Goal: Transaction & Acquisition: Book appointment/travel/reservation

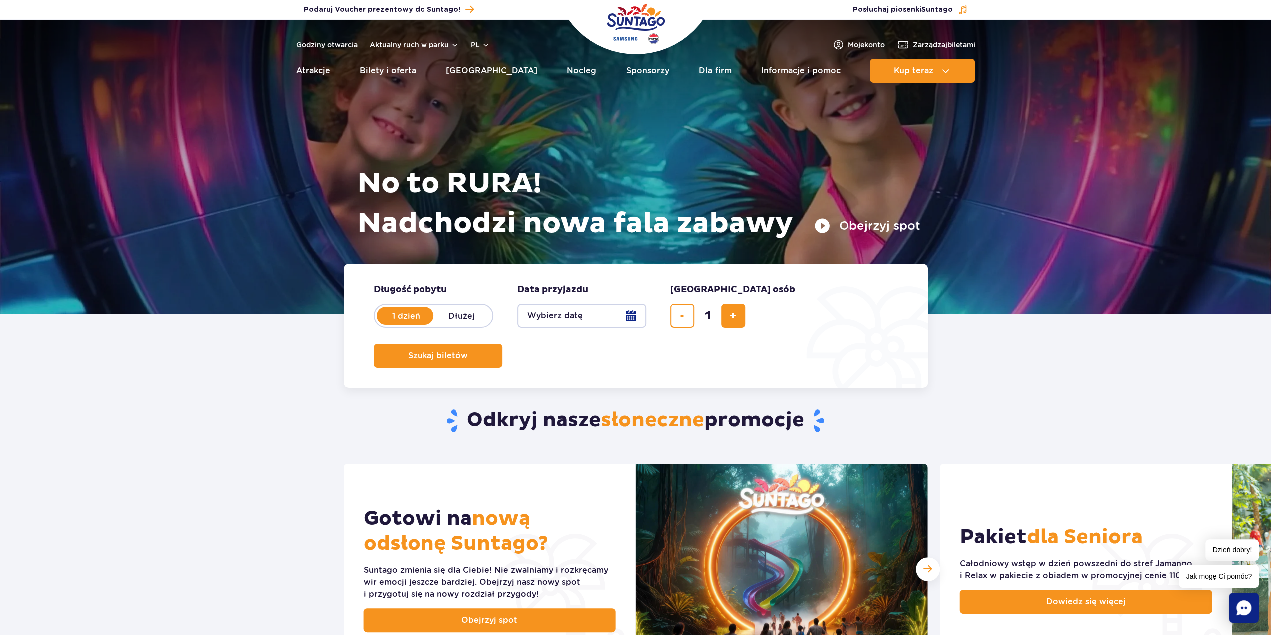
click at [633, 317] on button "Wybierz datę" at bounding box center [581, 316] width 129 height 24
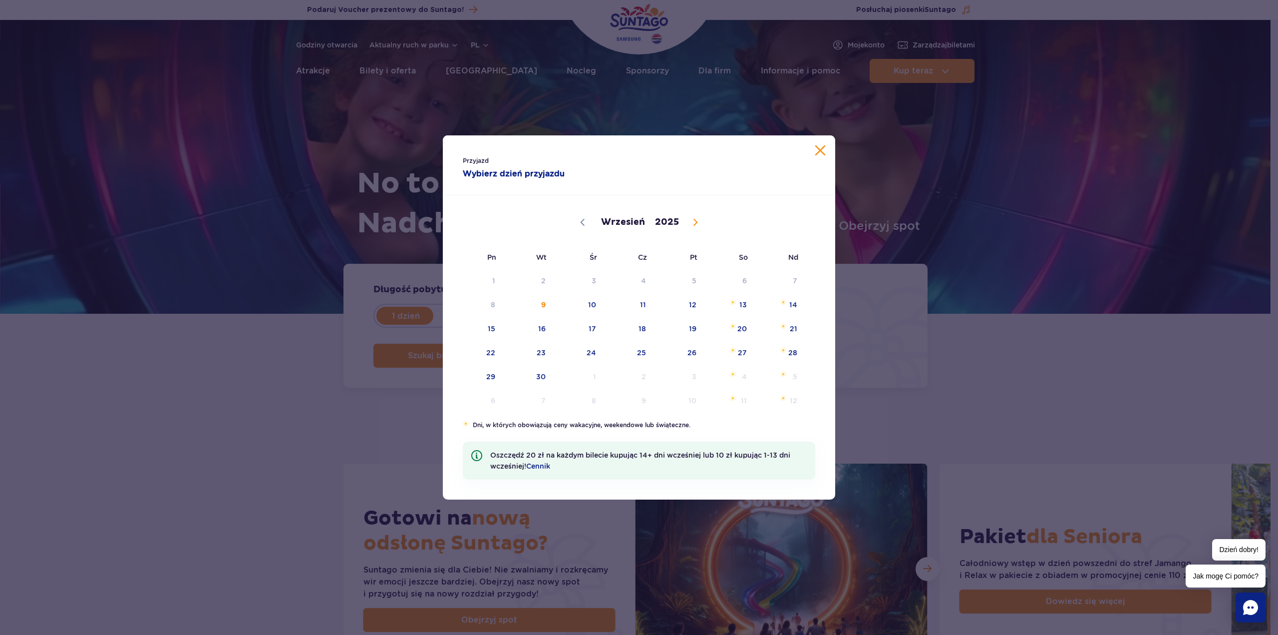
click at [826, 144] on div "Przyjazd Wybierz dzień przyjazdu" at bounding box center [639, 165] width 392 height 60
click at [820, 149] on button "Zamknij kalendarz" at bounding box center [820, 150] width 10 height 10
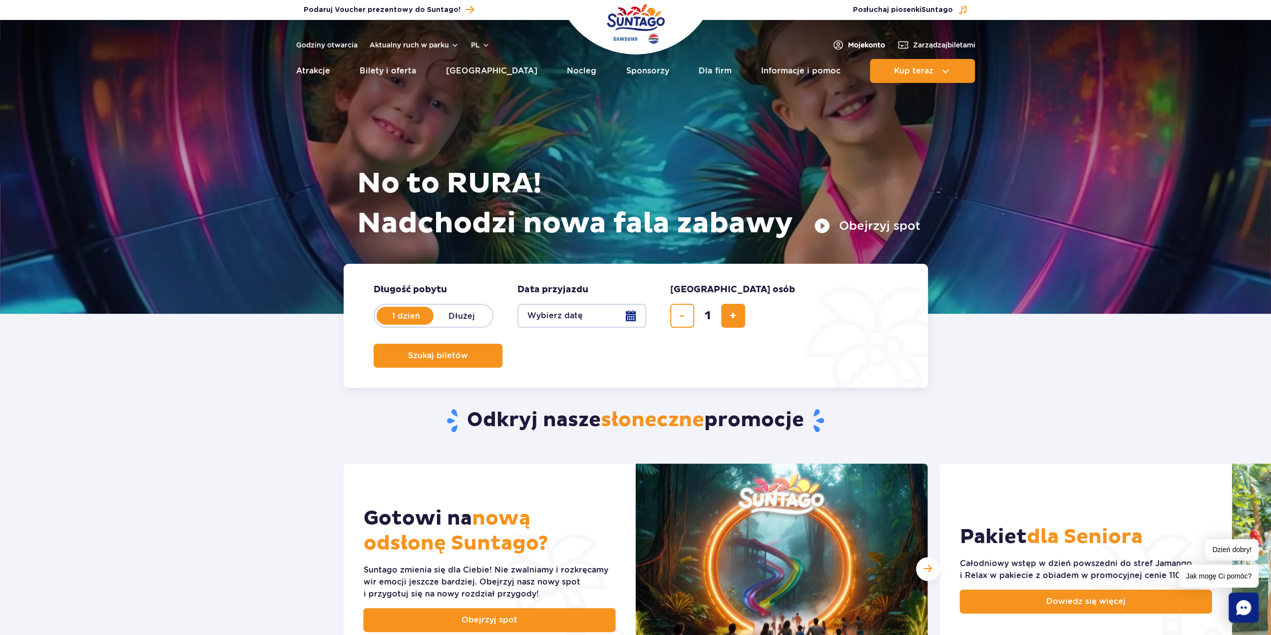
click at [848, 43] on span "Moje konto" at bounding box center [866, 45] width 37 height 10
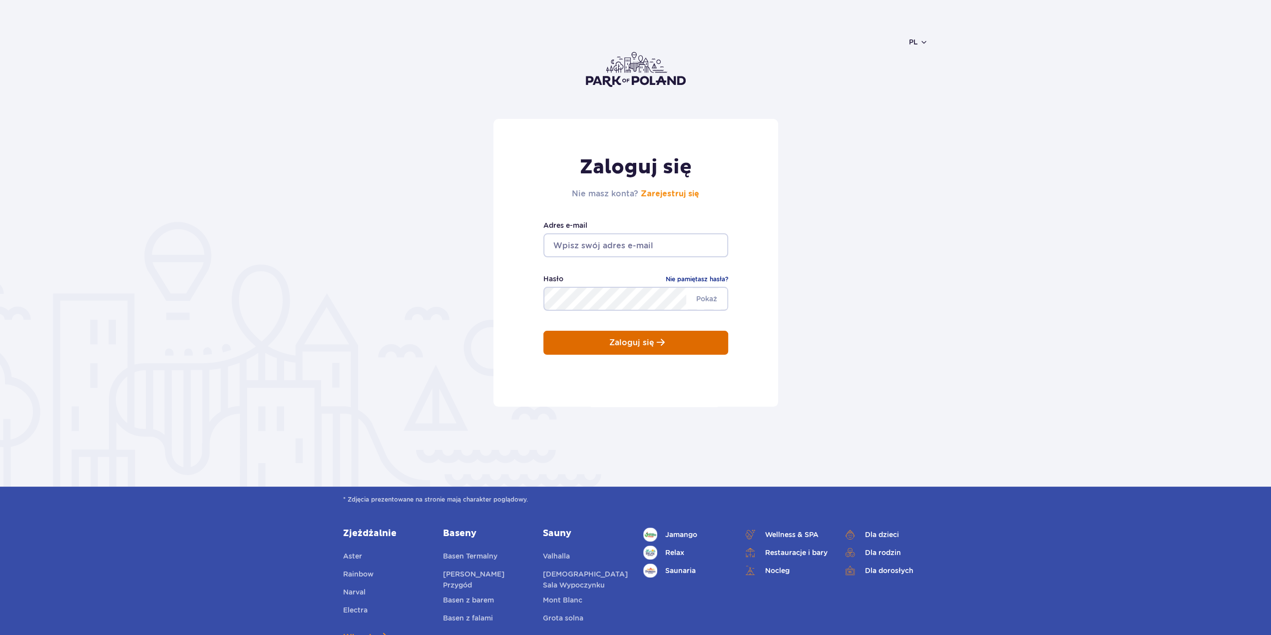
type input "epotoda@gmail.com"
click at [607, 344] on button "Zaloguj się" at bounding box center [635, 343] width 185 height 24
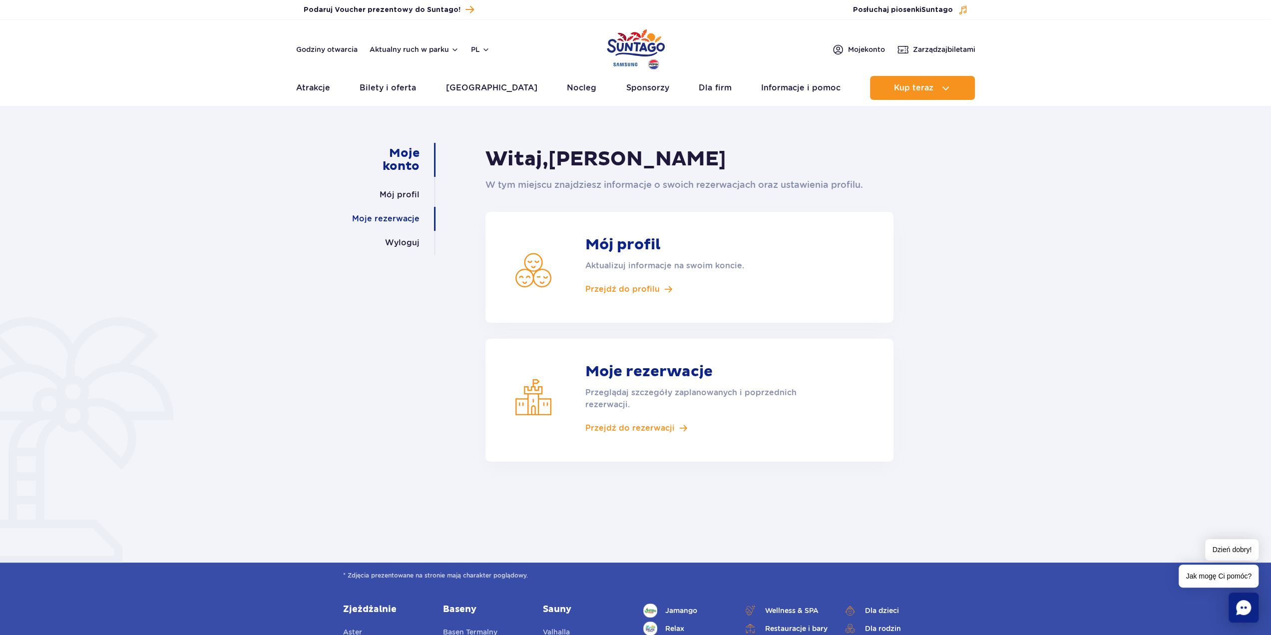
click at [407, 223] on link "Moje rezerwacje" at bounding box center [385, 219] width 67 height 24
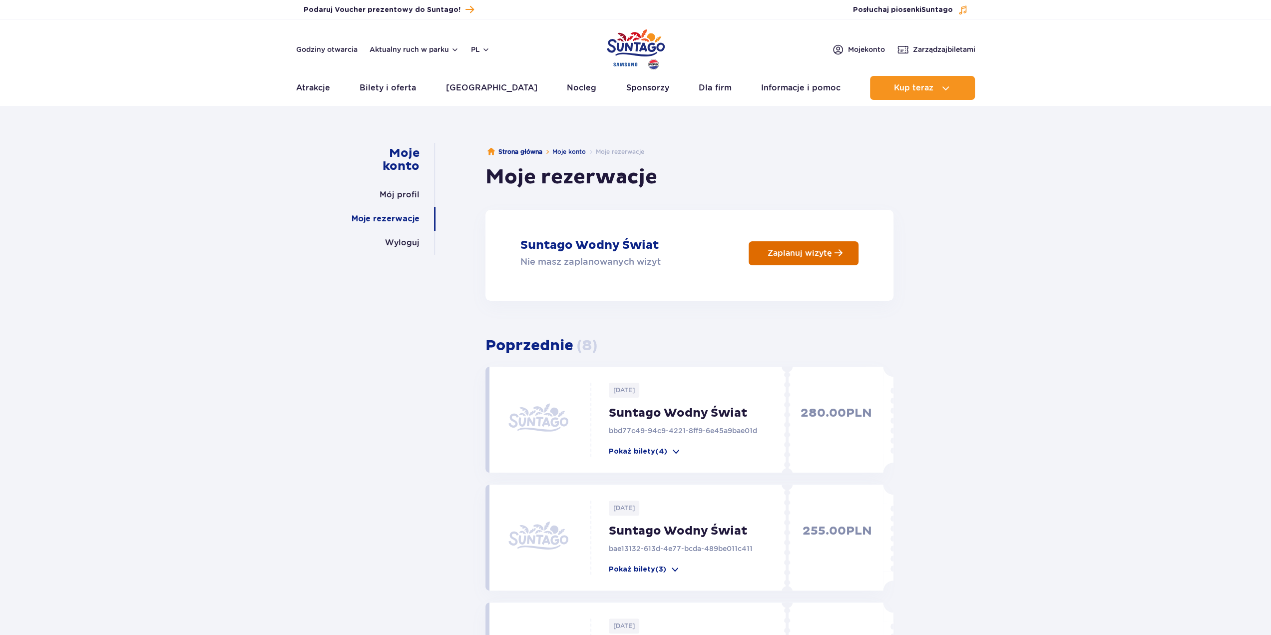
click at [782, 252] on p "Zaplanuj wizytę" at bounding box center [799, 252] width 64 height 9
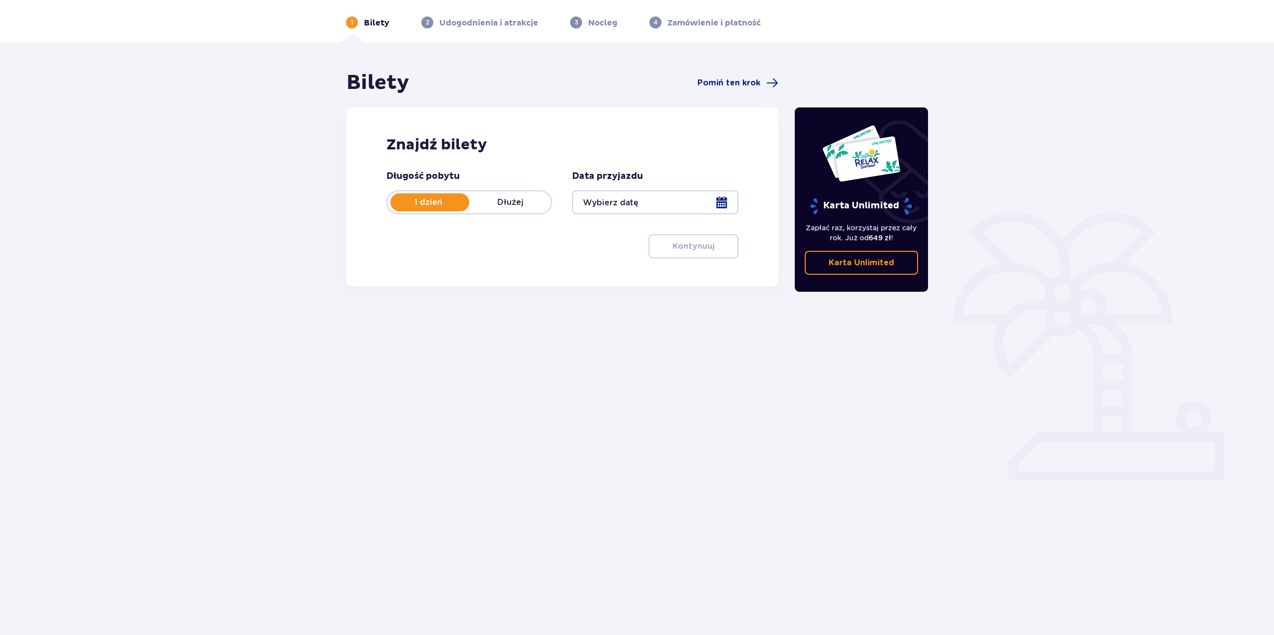
scroll to position [36, 0]
click at [719, 205] on div at bounding box center [655, 202] width 166 height 24
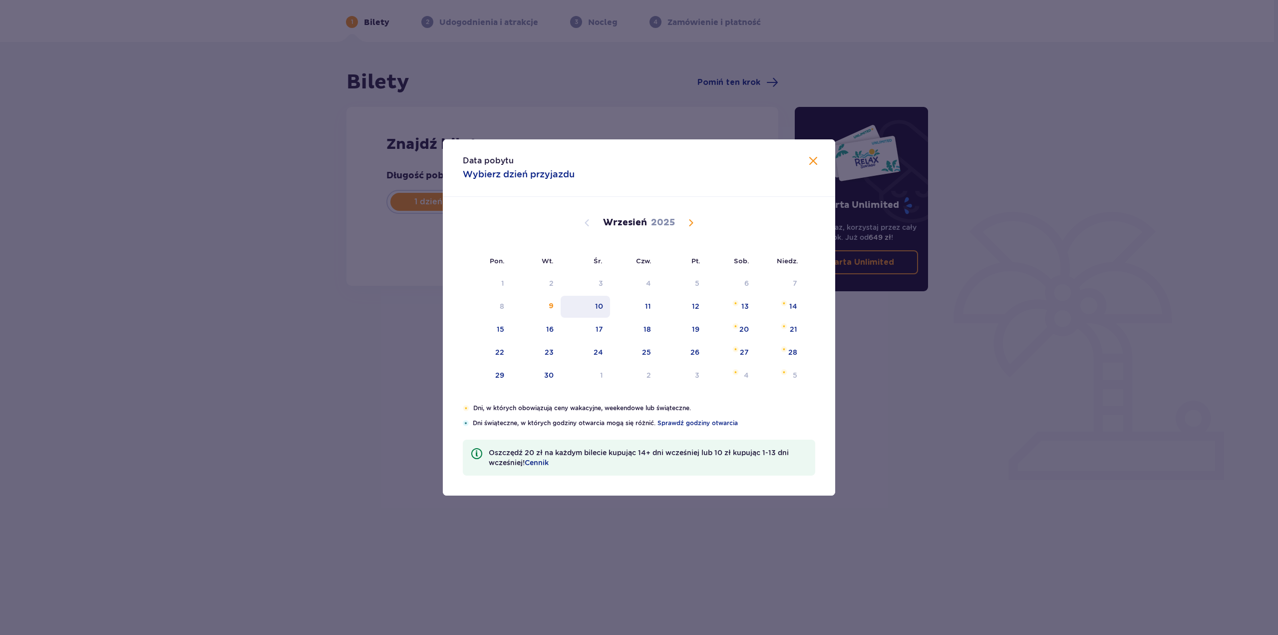
click at [595, 312] on div "10" at bounding box center [585, 307] width 49 height 22
type input "[DATE]"
click at [597, 310] on div "10" at bounding box center [599, 306] width 8 height 10
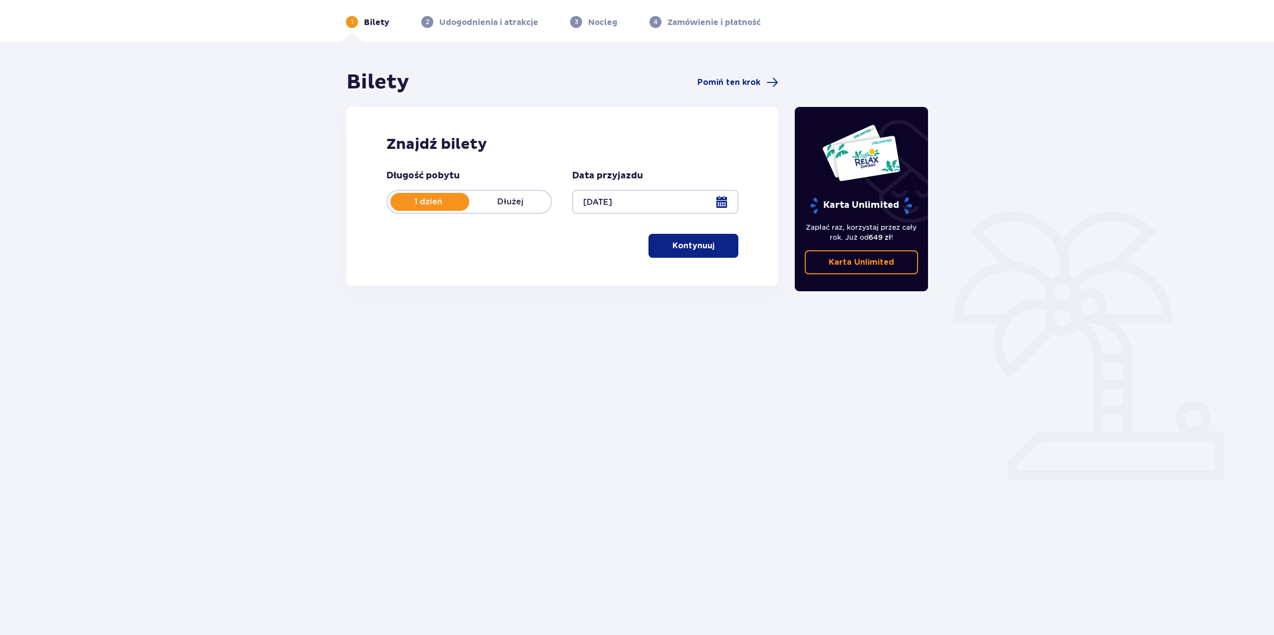
click at [693, 239] on button "Kontynuuj" at bounding box center [694, 246] width 90 height 24
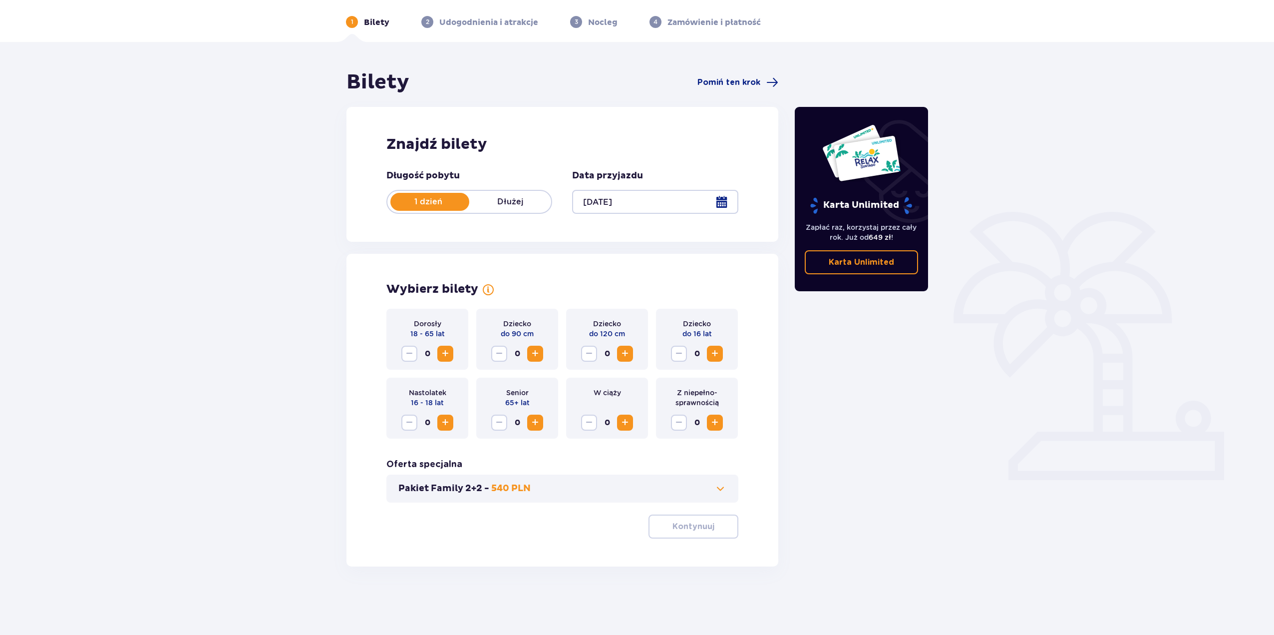
click at [724, 487] on span at bounding box center [720, 488] width 12 height 12
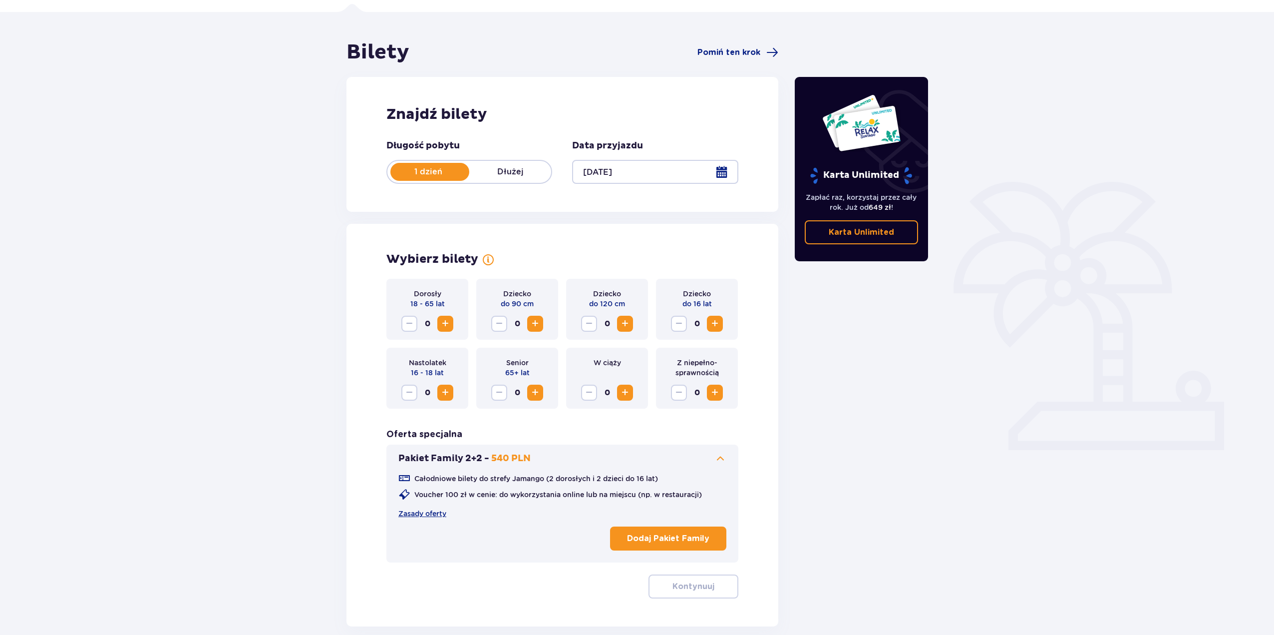
scroll to position [86, 0]
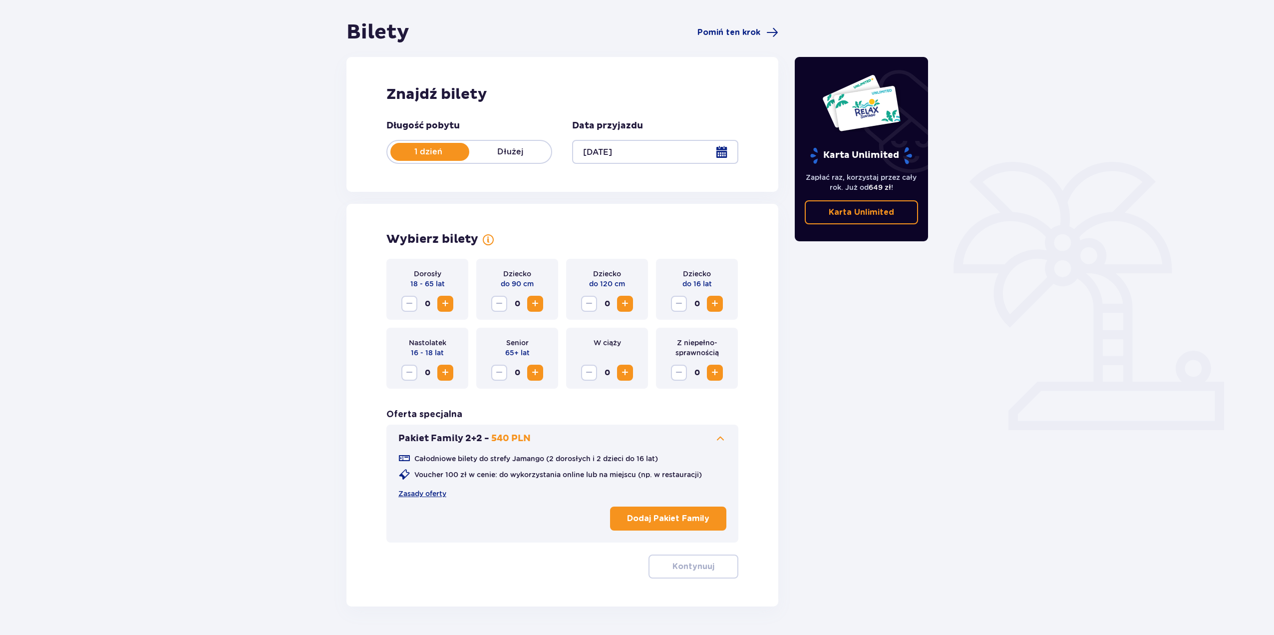
click at [442, 302] on span "Increase" at bounding box center [445, 304] width 12 height 12
click at [721, 303] on button "Increase" at bounding box center [715, 304] width 16 height 16
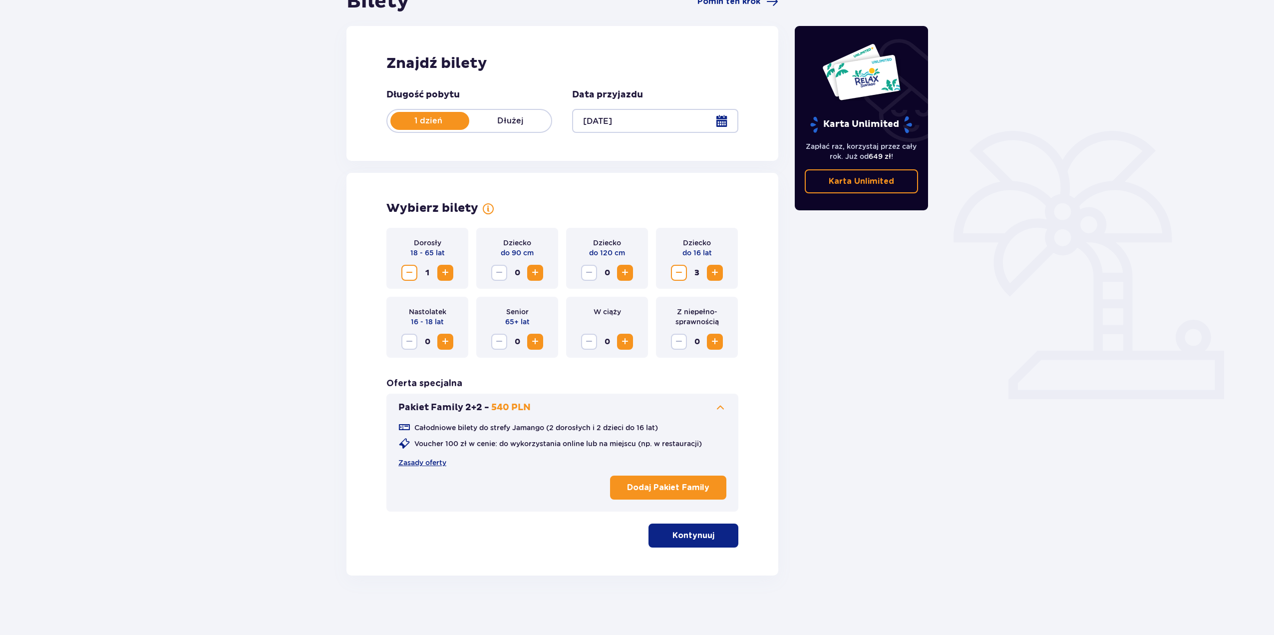
click at [695, 540] on p "Kontynuuj" at bounding box center [694, 535] width 42 height 11
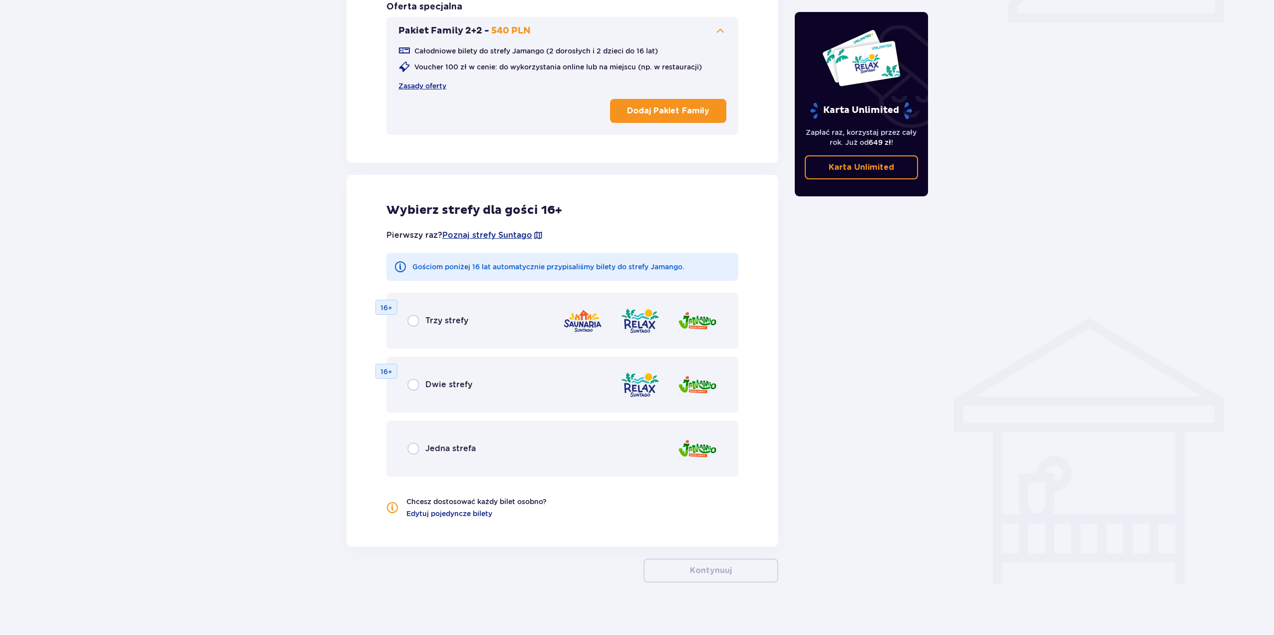
scroll to position [500, 0]
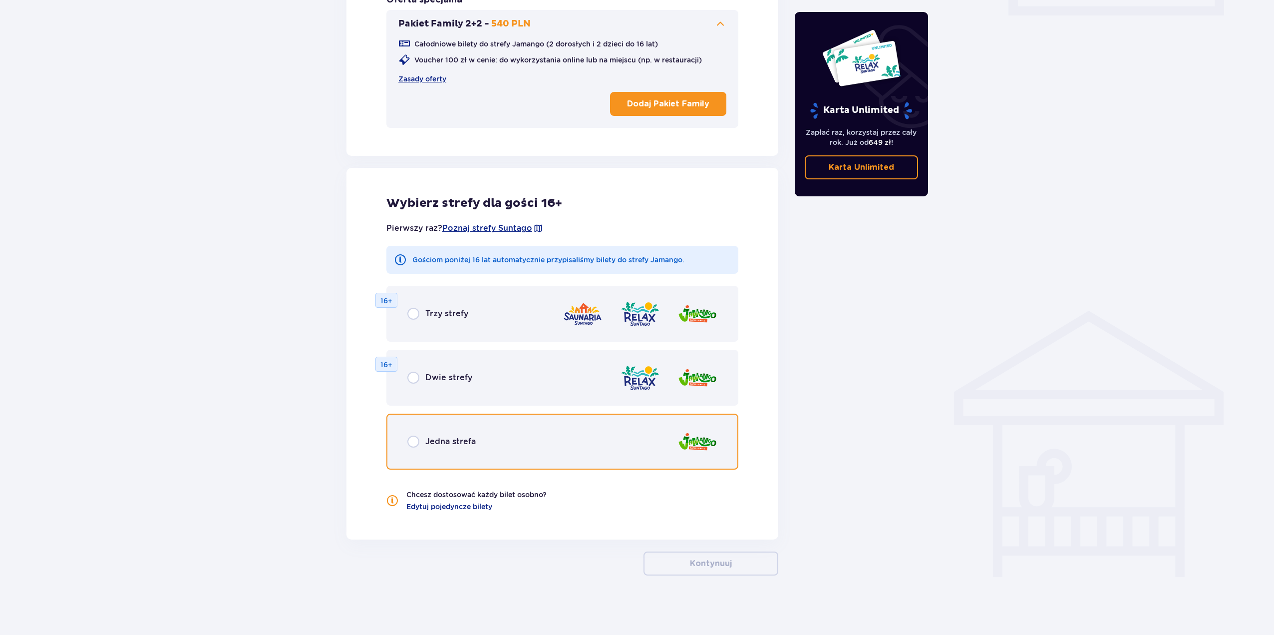
click at [409, 442] on input "radio" at bounding box center [413, 441] width 12 height 12
radio input "true"
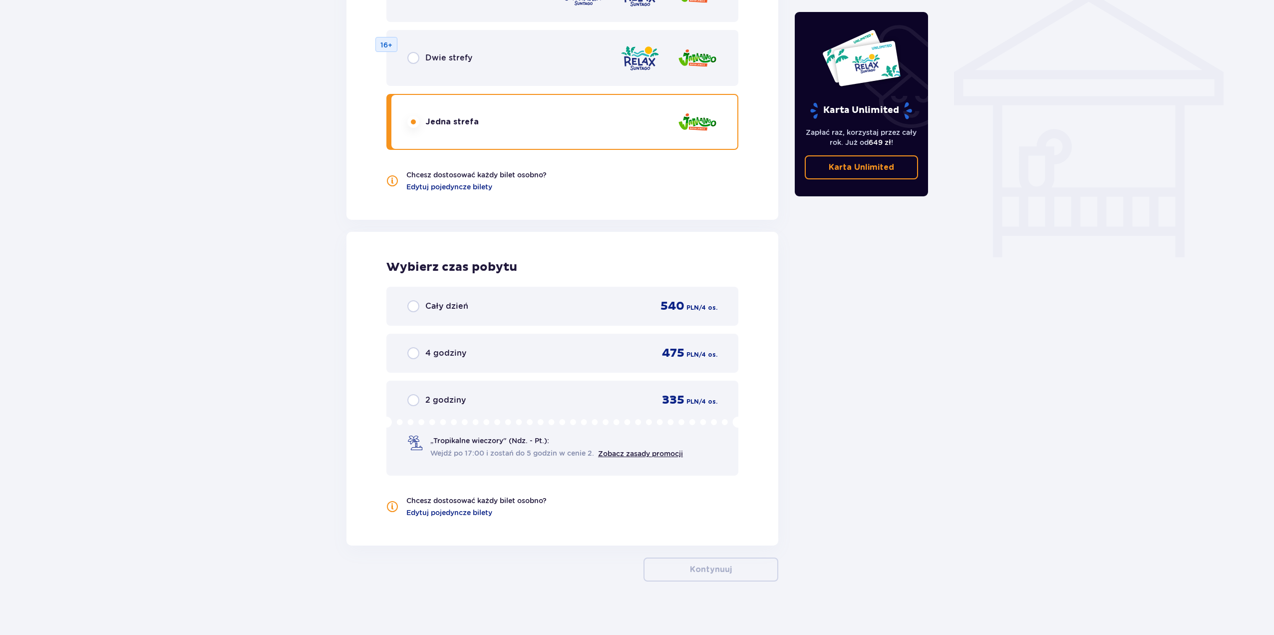
scroll to position [826, 0]
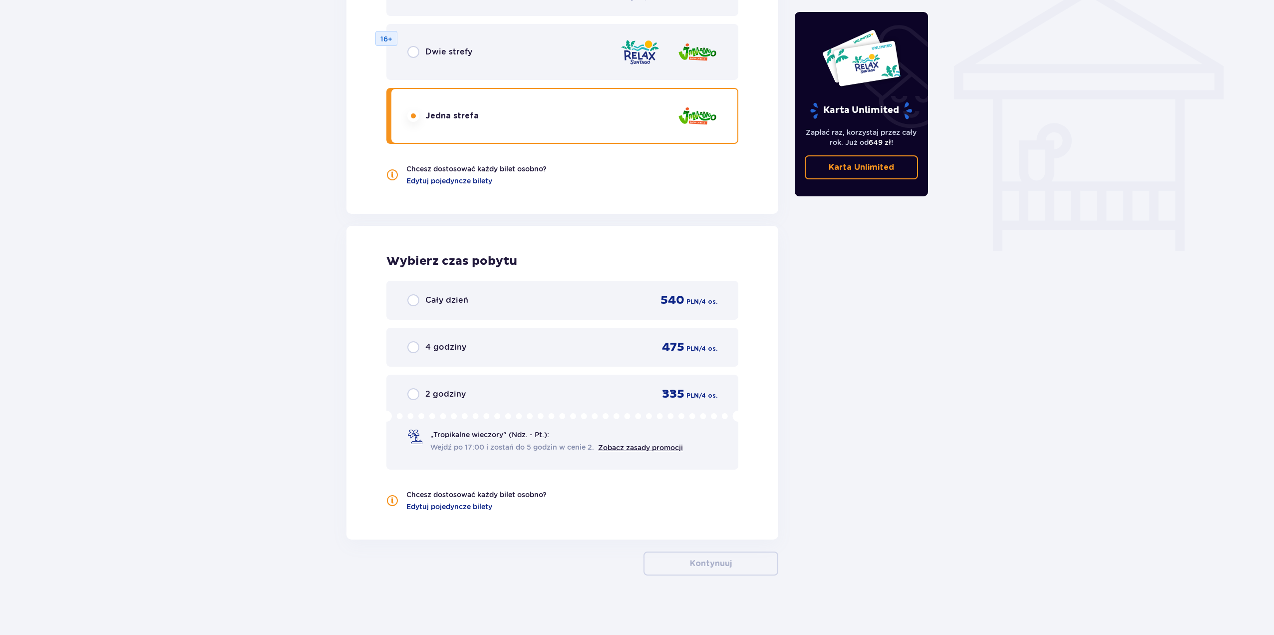
click at [420, 296] on div "Cały dzień" at bounding box center [437, 300] width 61 height 12
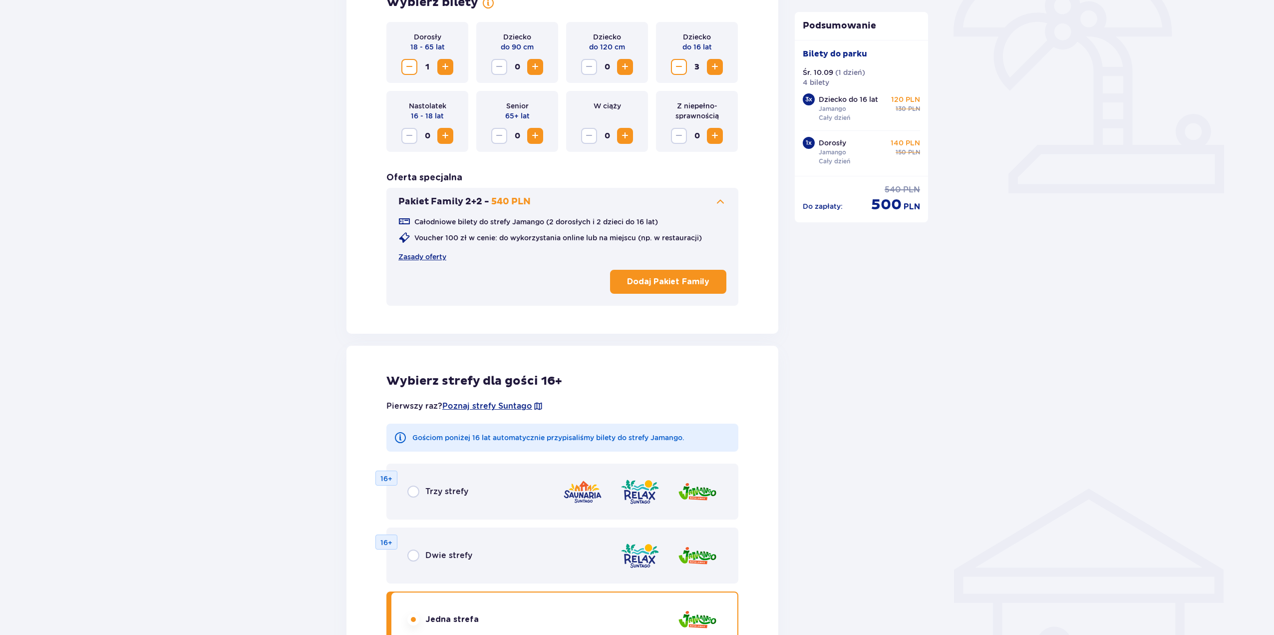
scroll to position [250, 0]
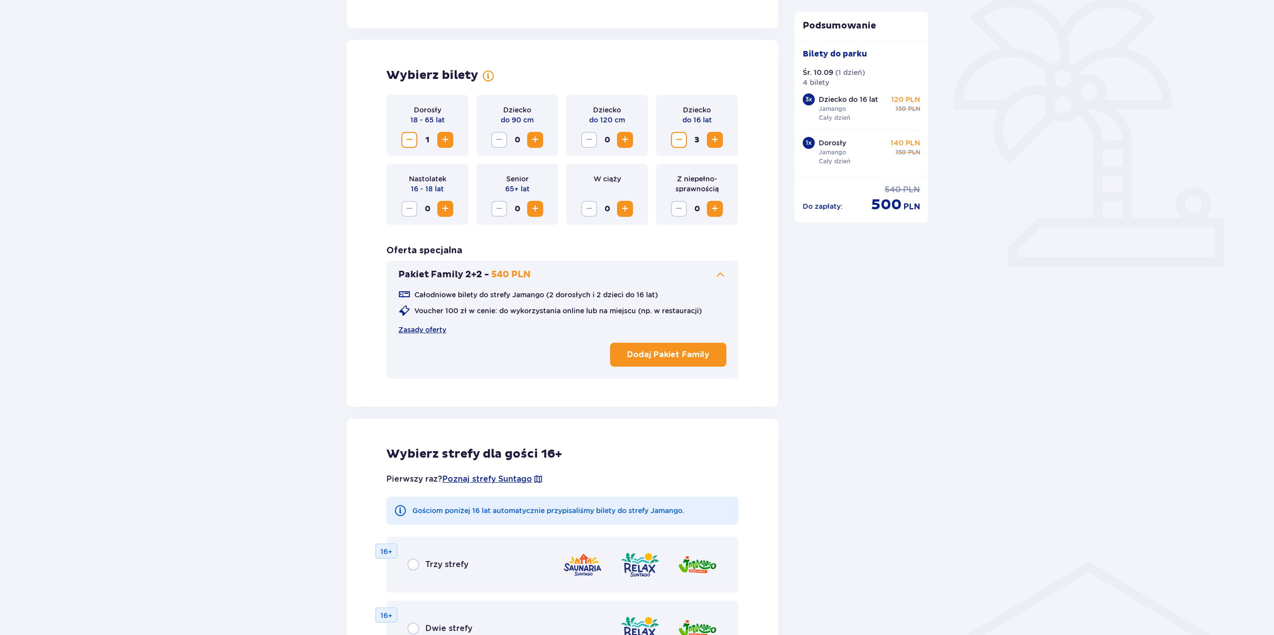
click at [412, 141] on span "Decrease" at bounding box center [409, 140] width 12 height 12
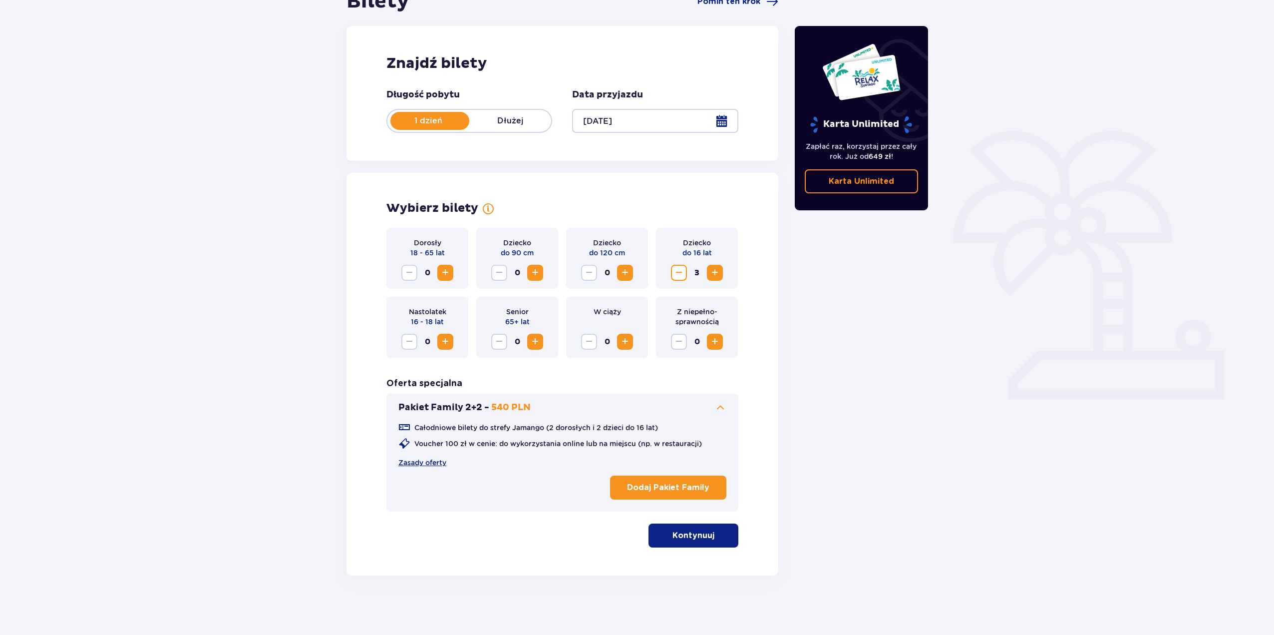
click at [679, 274] on span "Decrease" at bounding box center [679, 273] width 12 height 12
click at [678, 482] on p "Dodaj Pakiet Family" at bounding box center [668, 487] width 82 height 11
click at [701, 540] on p "Kontynuuj" at bounding box center [694, 535] width 42 height 11
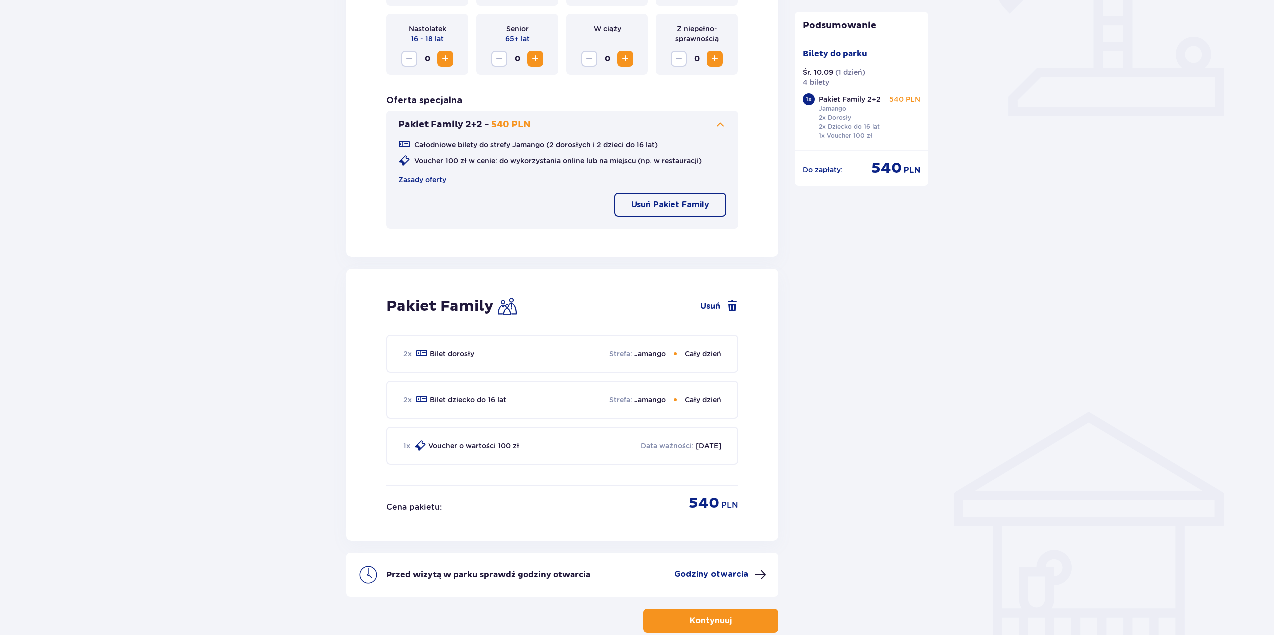
scroll to position [456, 0]
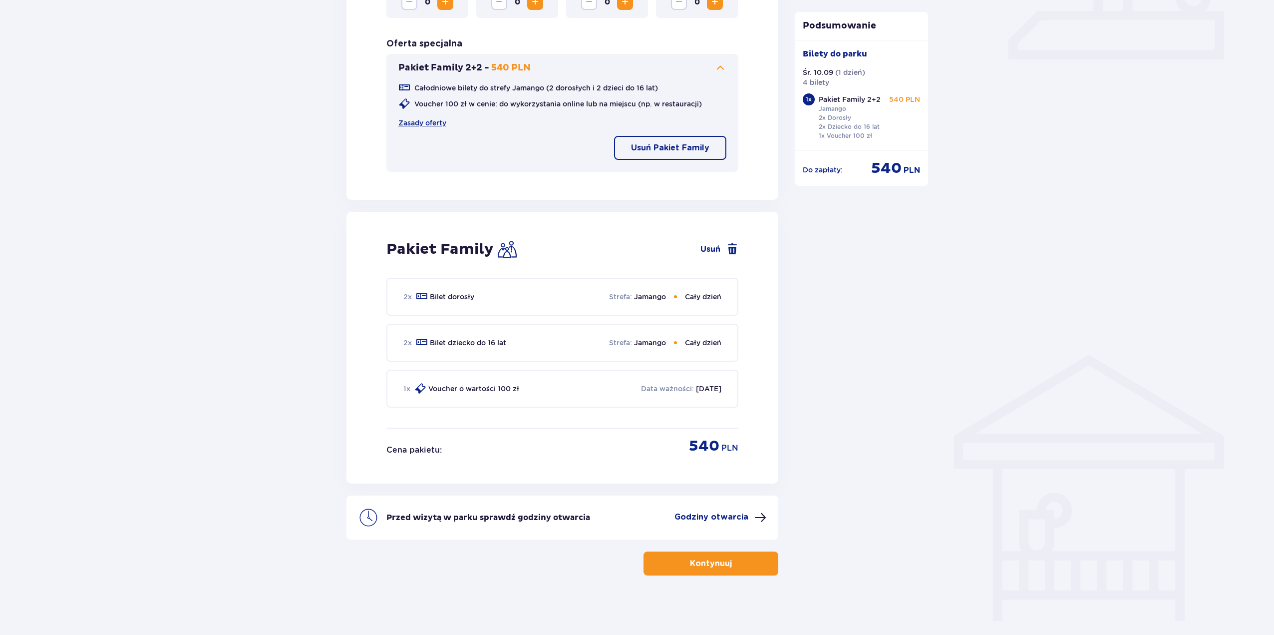
click at [720, 512] on p "Godziny otwarcia" at bounding box center [712, 516] width 74 height 11
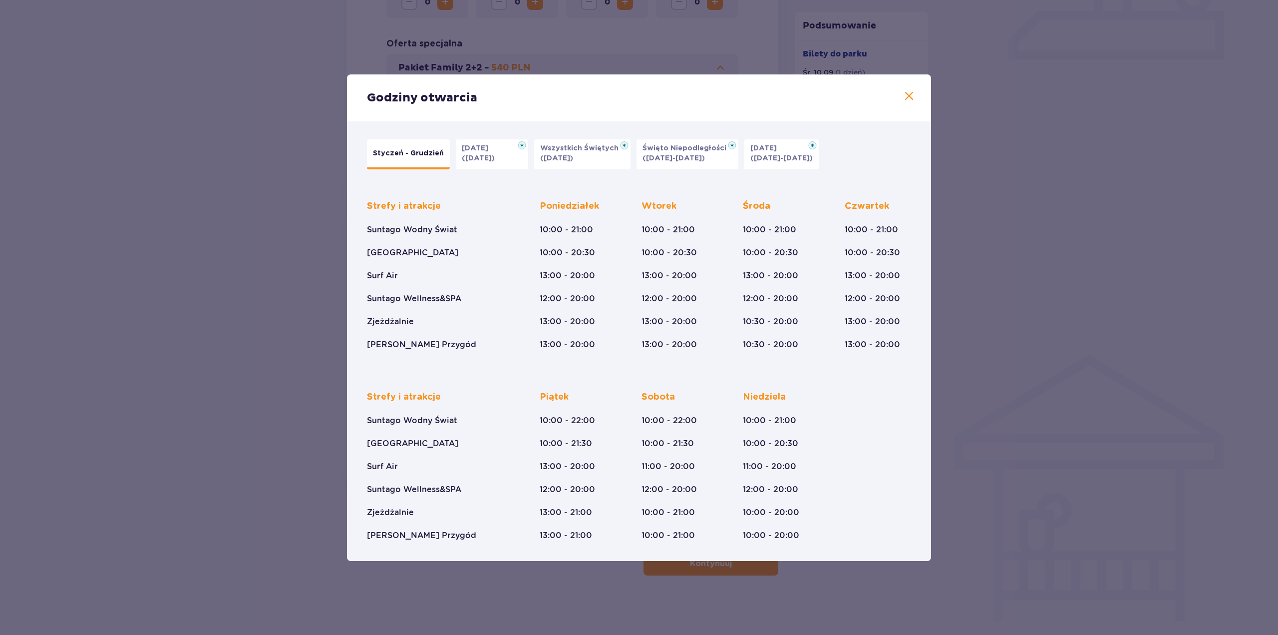
click at [914, 93] on span at bounding box center [909, 96] width 12 height 12
